Goal: Task Accomplishment & Management: Use online tool/utility

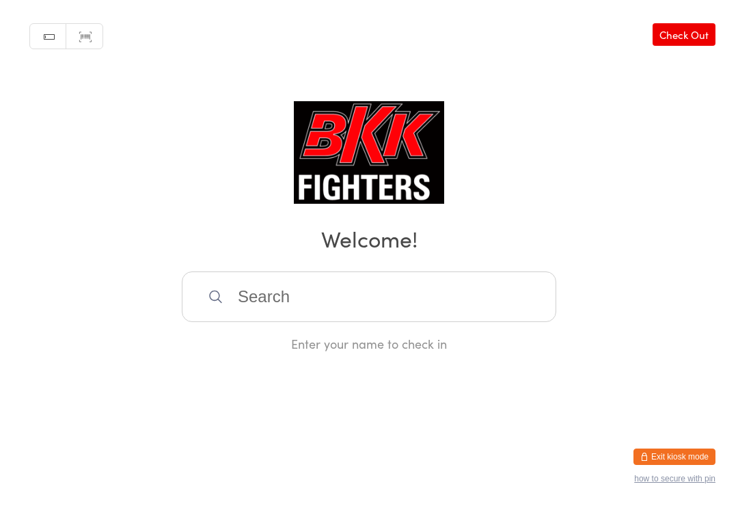
click at [492, 308] on input "search" at bounding box center [369, 296] width 375 height 51
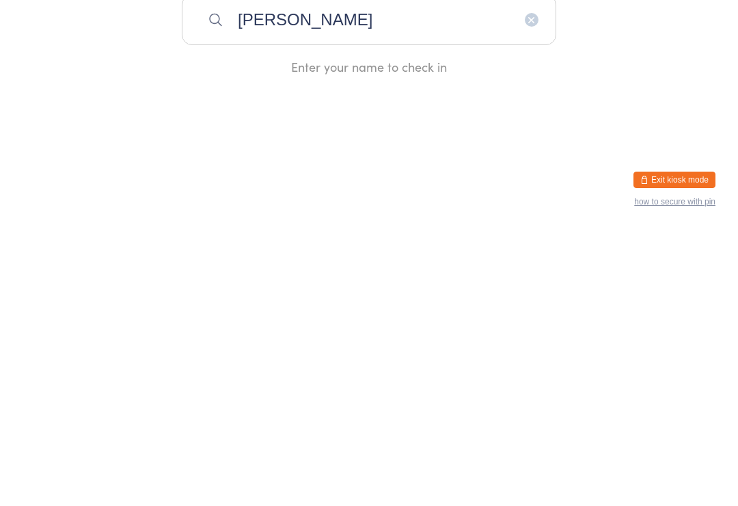
type input "[PERSON_NAME]"
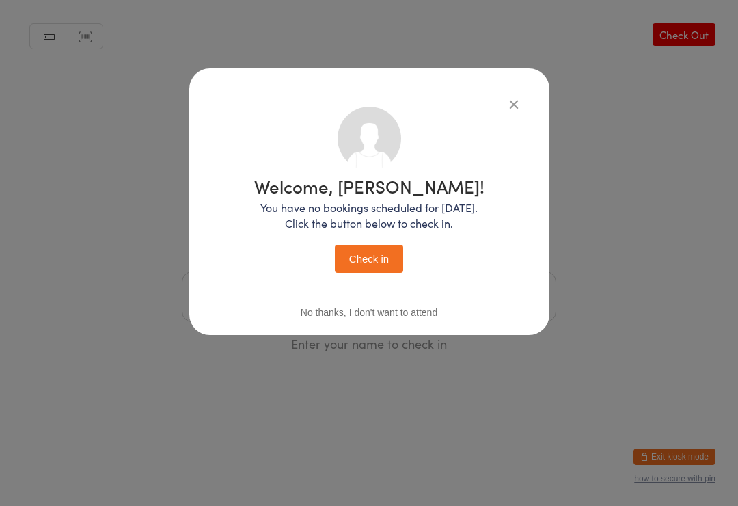
click at [380, 256] on button "Check in" at bounding box center [369, 259] width 68 height 28
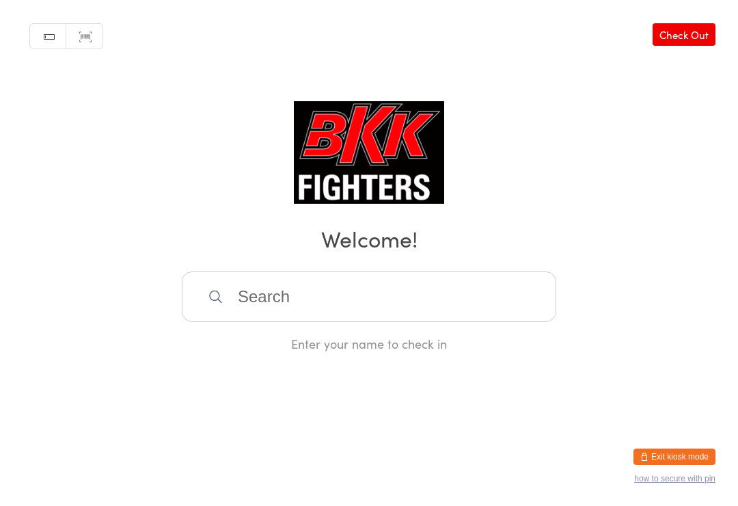
click at [332, 306] on input "search" at bounding box center [369, 296] width 375 height 51
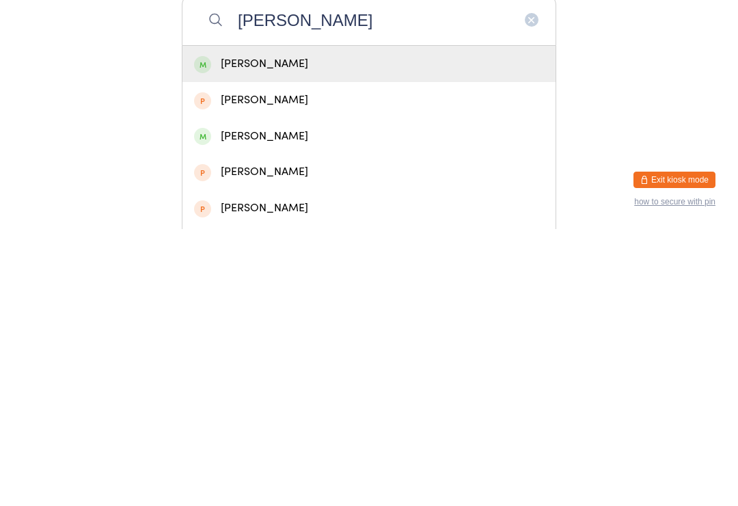
type input "[PERSON_NAME]"
click at [347, 332] on div "[PERSON_NAME]" at bounding box center [369, 341] width 350 height 18
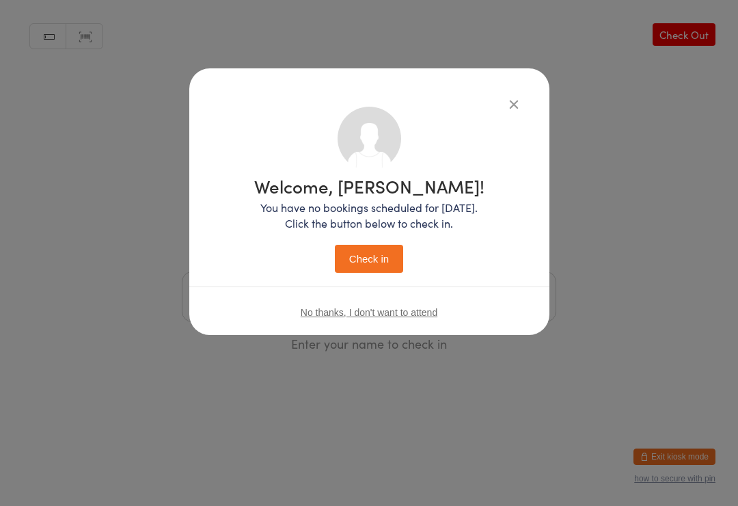
click at [374, 256] on button "Check in" at bounding box center [369, 259] width 68 height 28
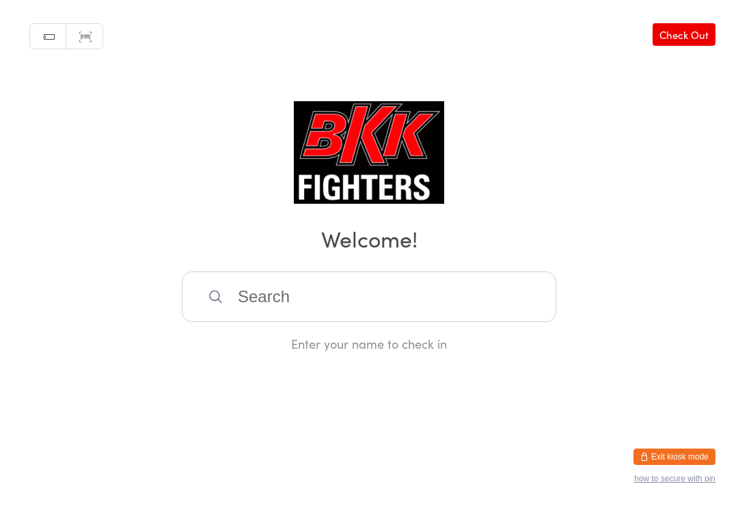
click at [461, 295] on input "search" at bounding box center [369, 296] width 375 height 51
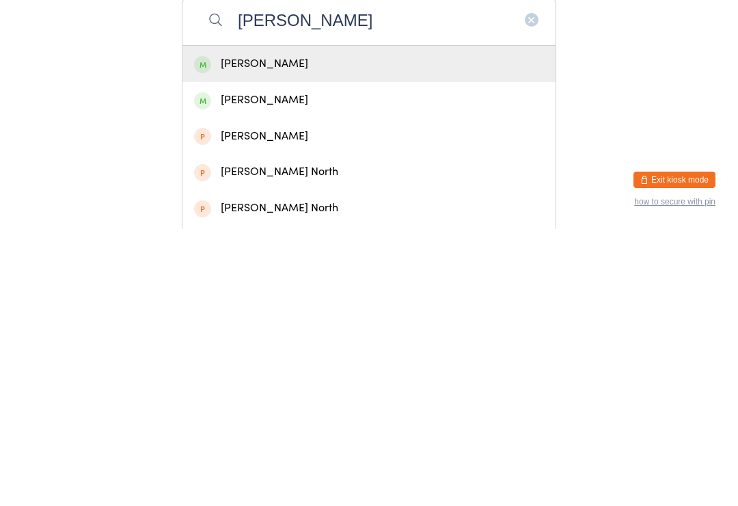
type input "[PERSON_NAME]"
click at [347, 332] on div "[PERSON_NAME]" at bounding box center [369, 341] width 350 height 18
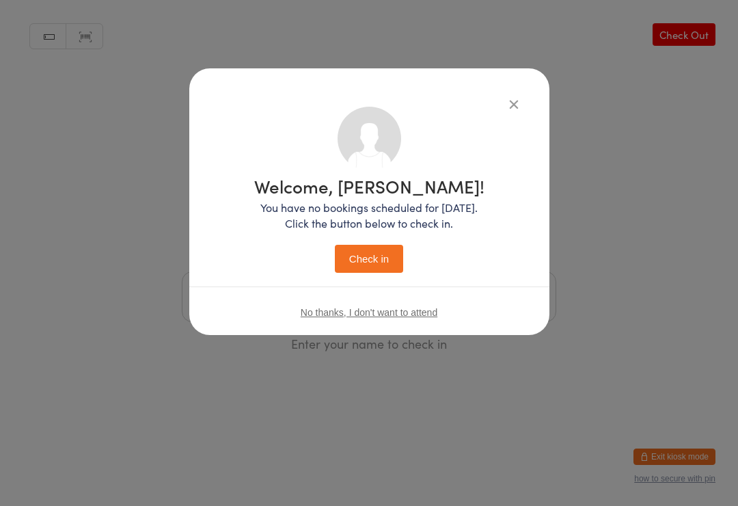
click at [378, 263] on button "Check in" at bounding box center [369, 259] width 68 height 28
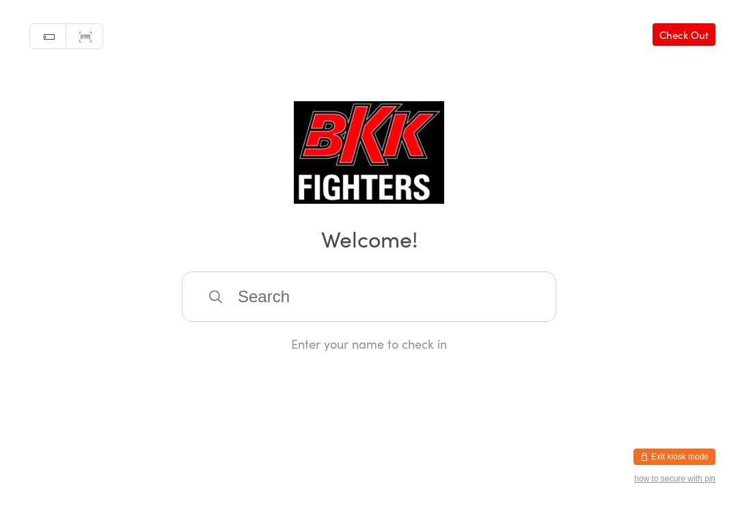
click at [446, 273] on div "Manual search Scanner input Check Out Welcome! Enter your name to check in" at bounding box center [369, 176] width 738 height 352
click at [488, 305] on input "search" at bounding box center [369, 296] width 375 height 51
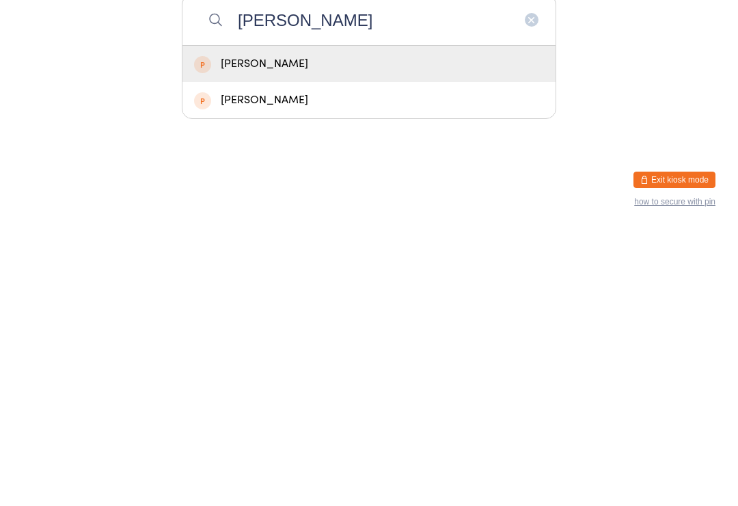
type input "[PERSON_NAME]"
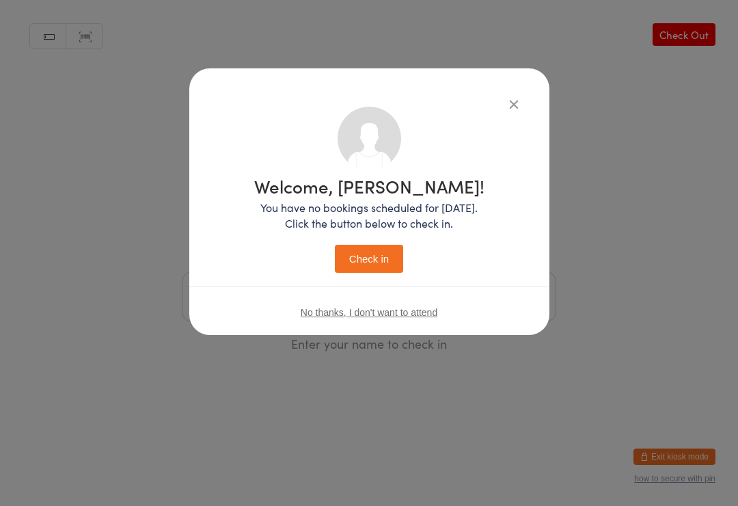
click at [506, 92] on div "Welcome, [PERSON_NAME]! You have no bookings scheduled for [DATE]. Click the bu…" at bounding box center [369, 201] width 360 height 267
click at [507, 96] on icon "button" at bounding box center [514, 103] width 15 height 15
click at [515, 100] on button "button" at bounding box center [514, 104] width 16 height 16
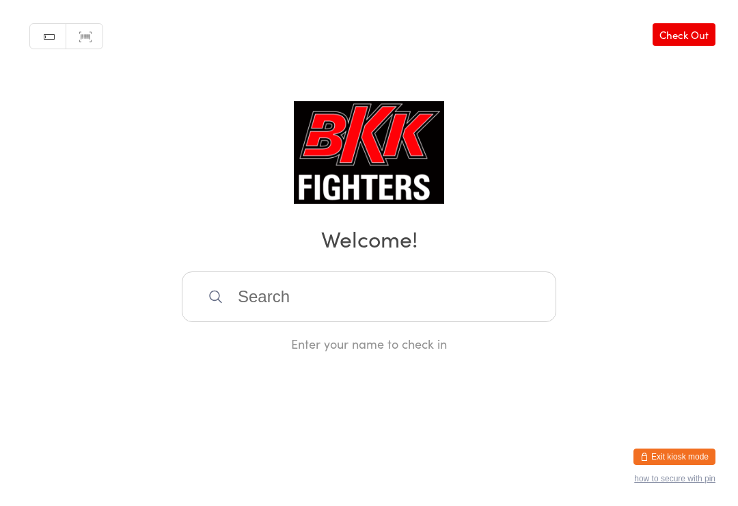
click at [431, 297] on input "search" at bounding box center [369, 296] width 375 height 51
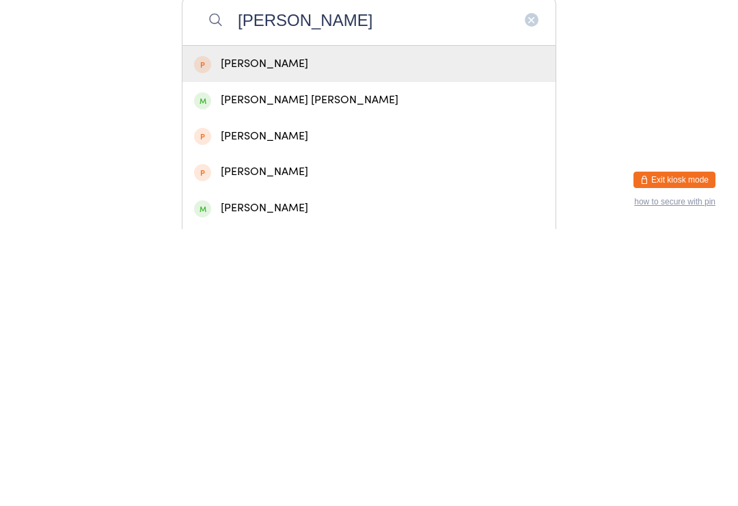
click at [678, 91] on html "You have now entered Kiosk Mode. Members will be able to check themselves in us…" at bounding box center [369, 253] width 738 height 506
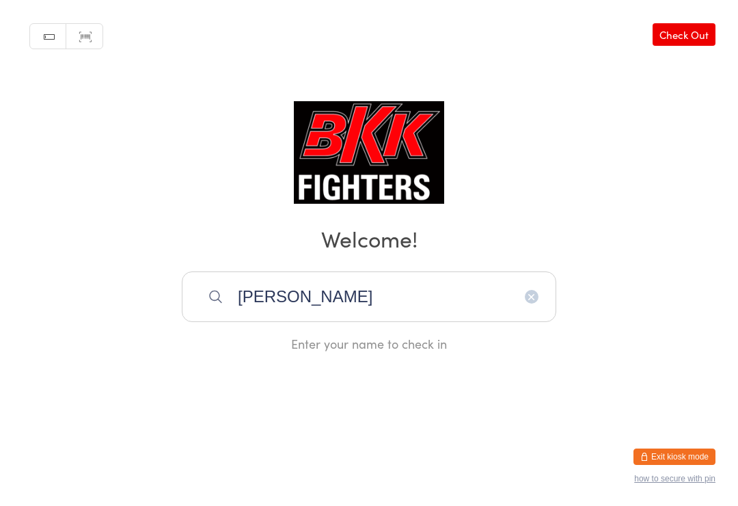
click at [494, 301] on input "[PERSON_NAME]" at bounding box center [369, 296] width 375 height 51
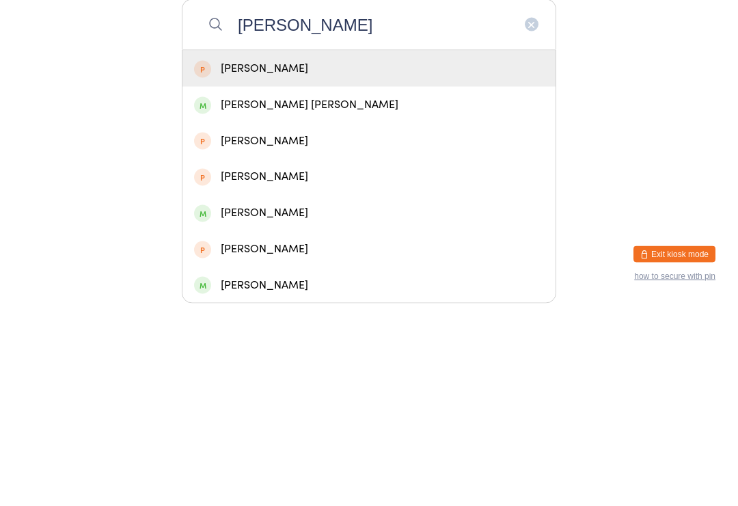
scroll to position [80, 0]
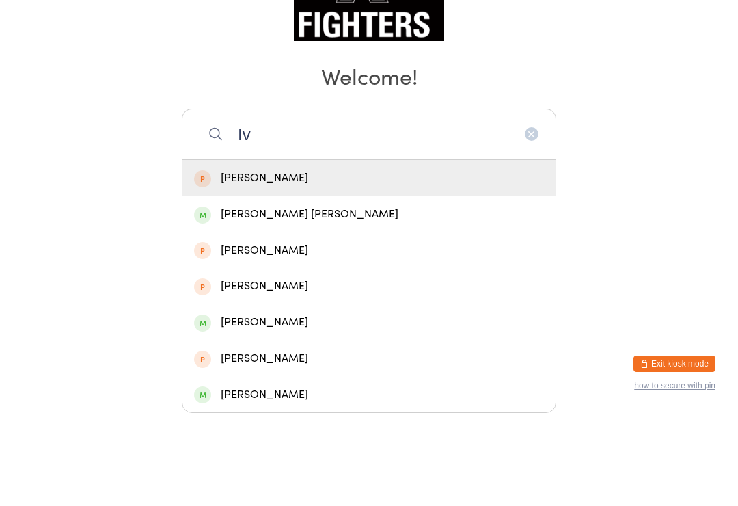
type input "I"
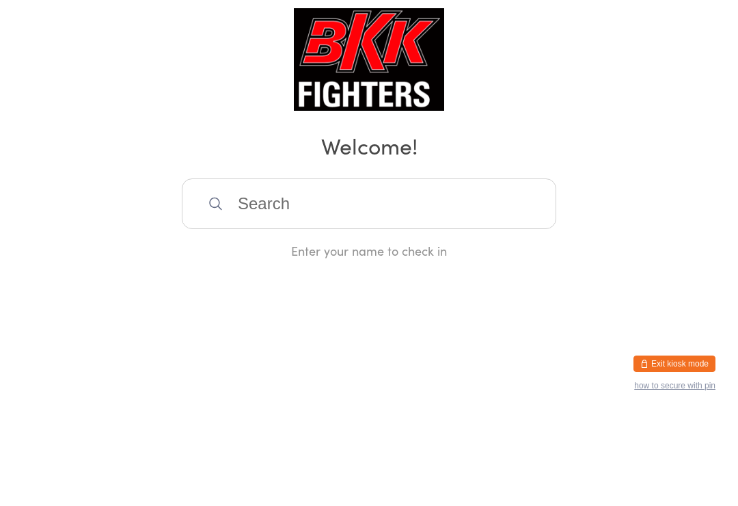
scroll to position [0, 0]
click at [642, 223] on h2 "Welcome!" at bounding box center [369, 238] width 711 height 31
